Goal: Navigation & Orientation: Find specific page/section

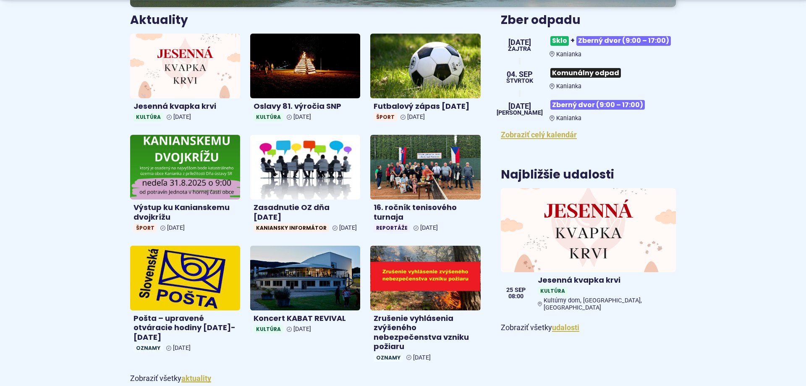
scroll to position [343, 0]
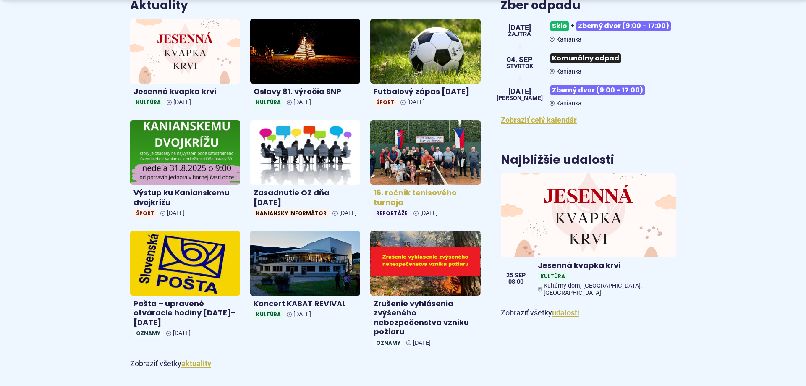
click at [415, 160] on img at bounding box center [425, 152] width 127 height 74
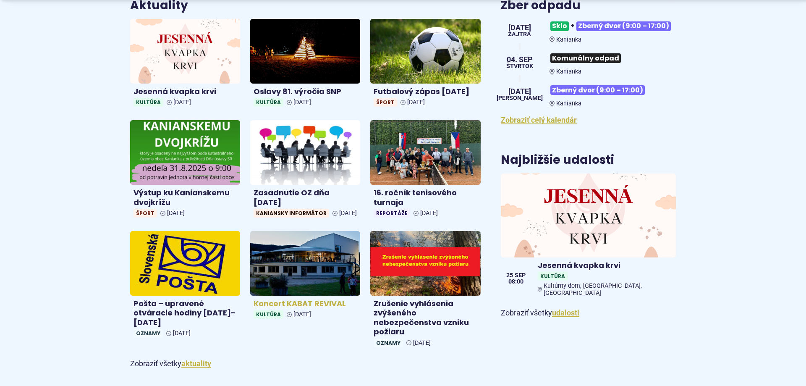
click at [300, 276] on img at bounding box center [305, 263] width 127 height 74
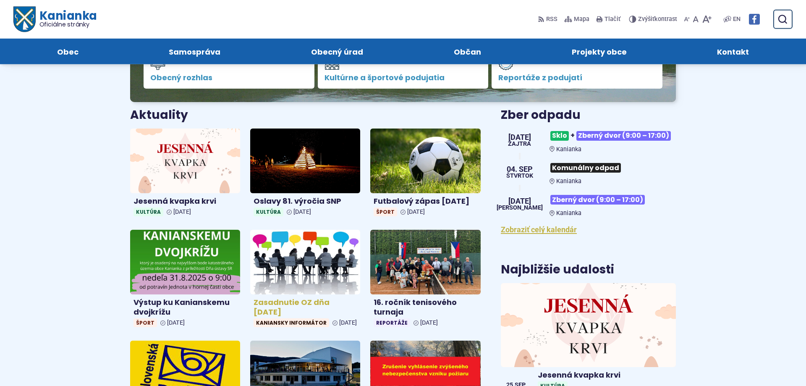
scroll to position [214, 0]
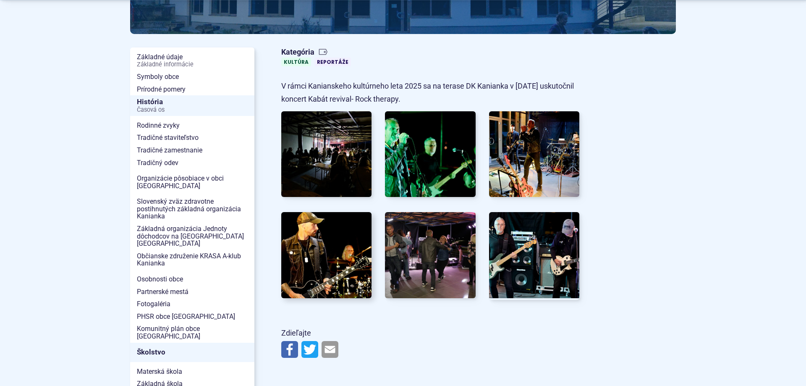
scroll to position [214, 0]
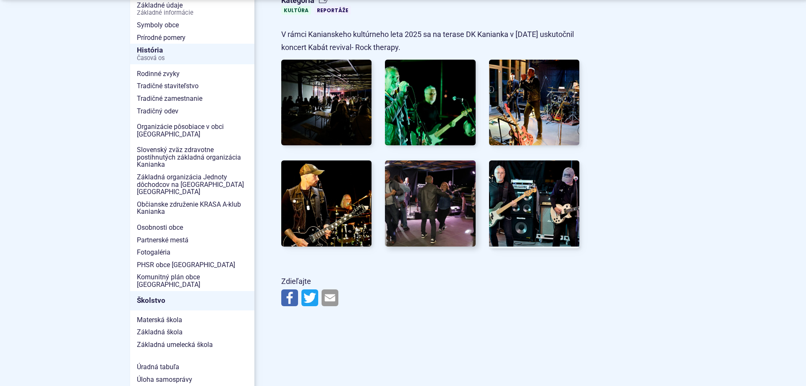
click at [453, 202] on img at bounding box center [431, 203] width 100 height 94
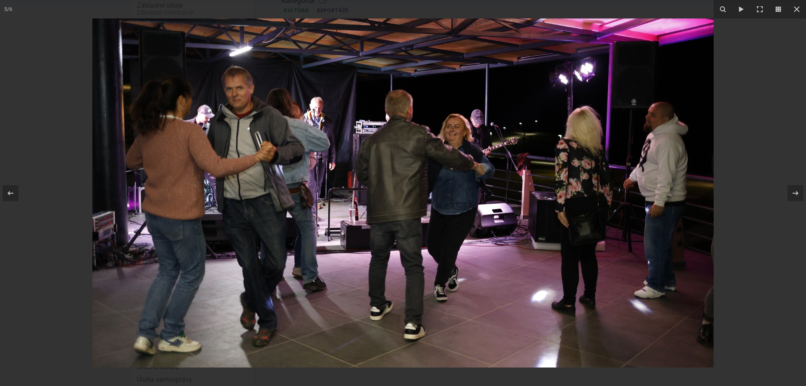
click at [453, 202] on img at bounding box center [402, 192] width 621 height 349
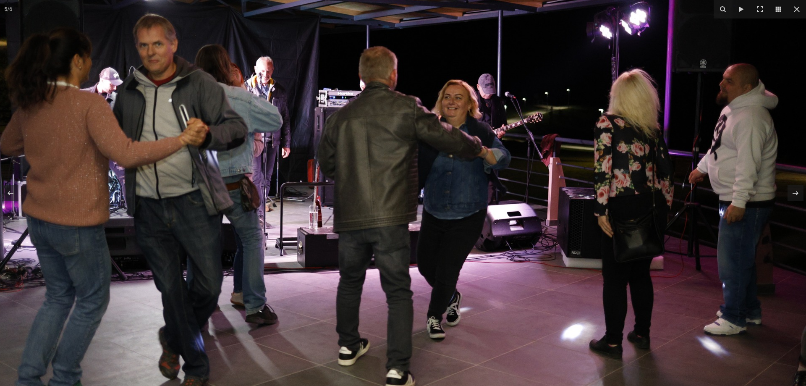
click at [453, 202] on img at bounding box center [384, 189] width 860 height 483
